Goal: Obtain resource: Download file/media

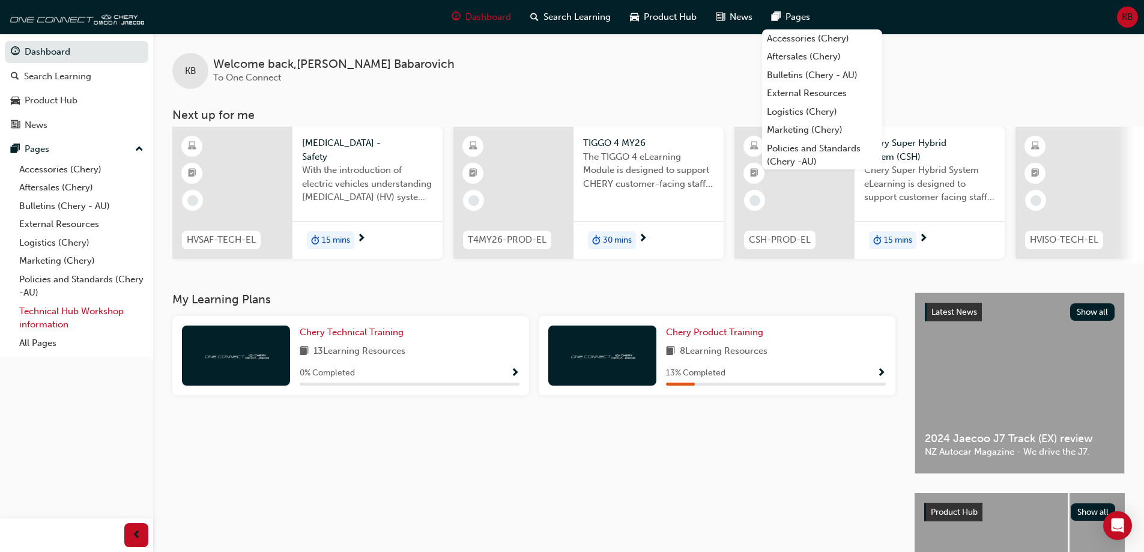
click at [66, 318] on link "Technical Hub Workshop information" at bounding box center [81, 318] width 134 height 32
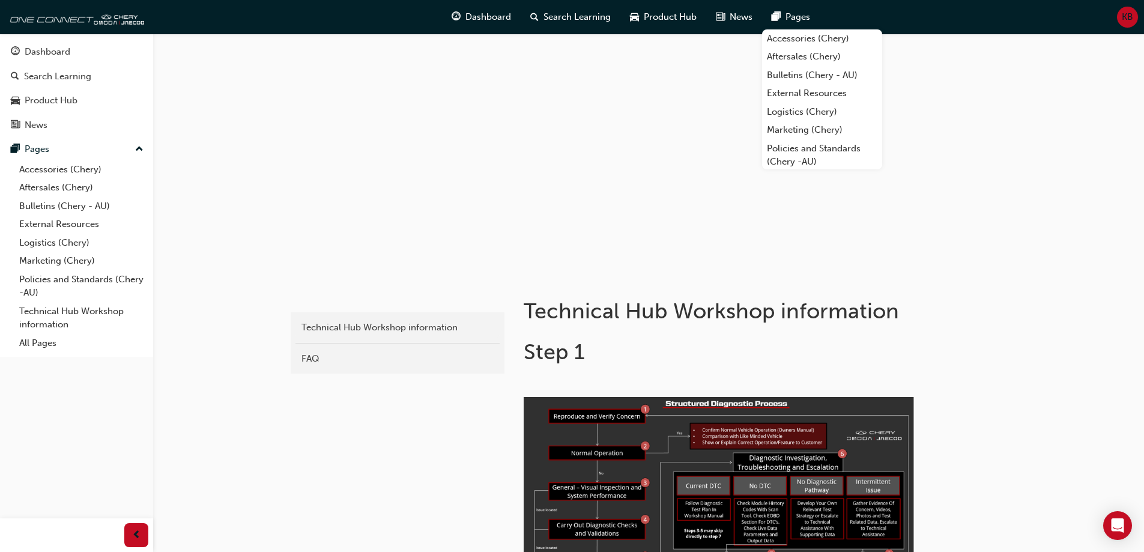
click at [847, 344] on h1 "Step 1" at bounding box center [719, 352] width 390 height 26
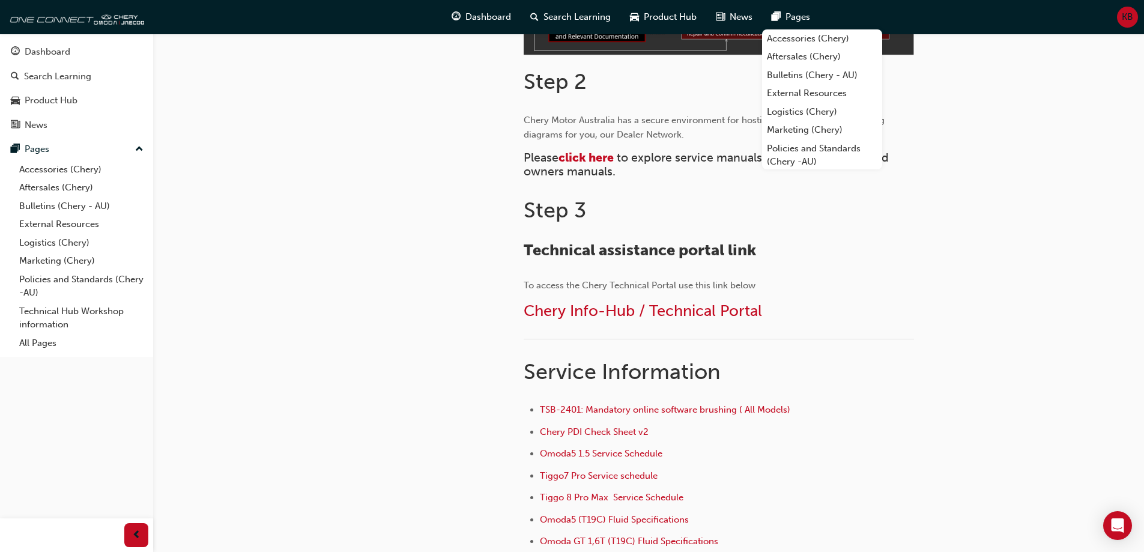
scroll to position [721, 0]
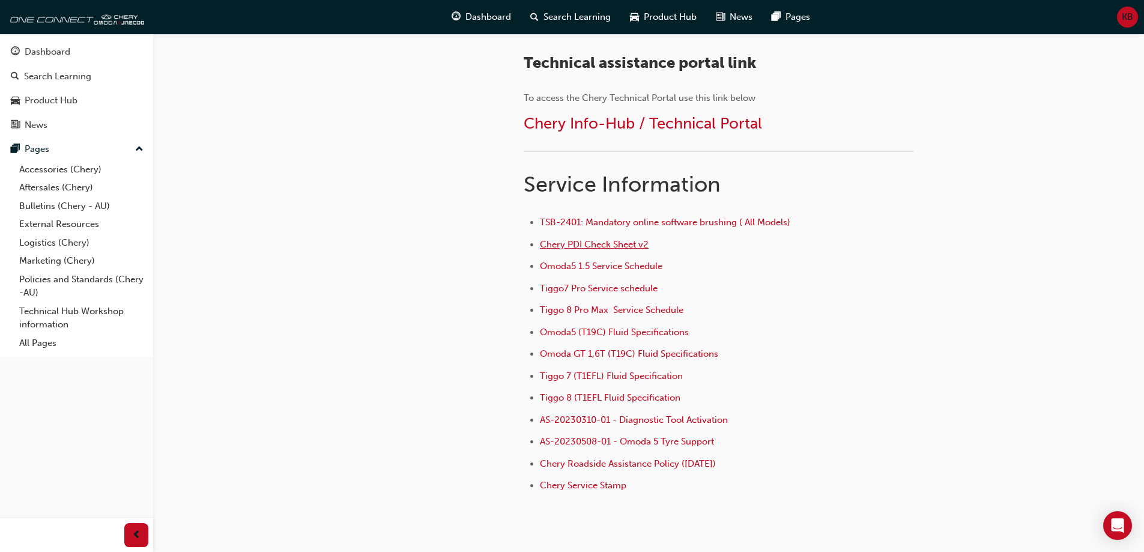
click at [632, 243] on span "Chery PDI Check Sheet v2" at bounding box center [594, 244] width 109 height 11
